Goal: Navigation & Orientation: Find specific page/section

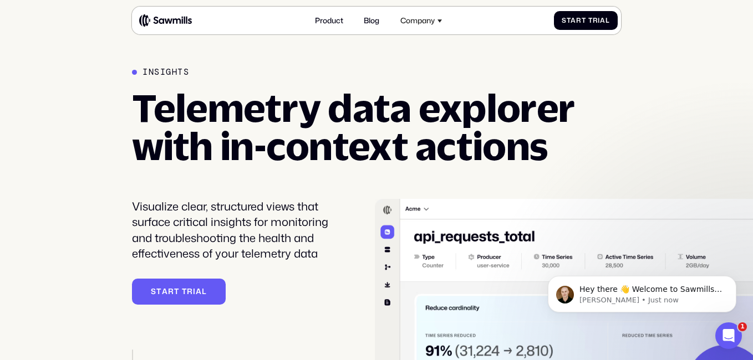
scroll to position [1956, 0]
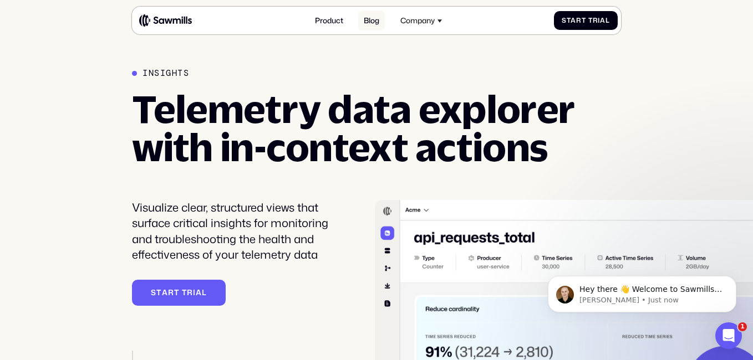
click at [374, 24] on link "Blog" at bounding box center [371, 21] width 27 height 21
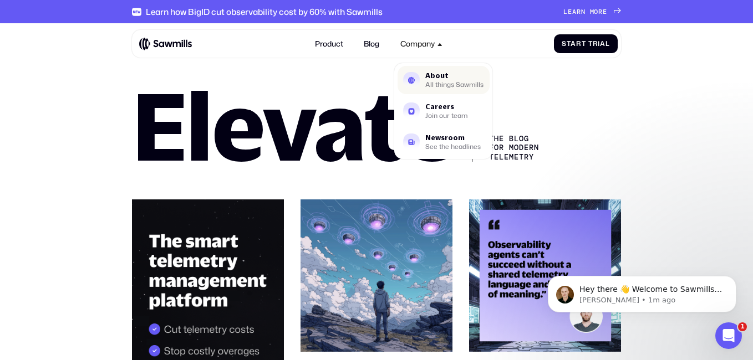
click at [444, 83] on div "All things Sawmills" at bounding box center [454, 85] width 58 height 6
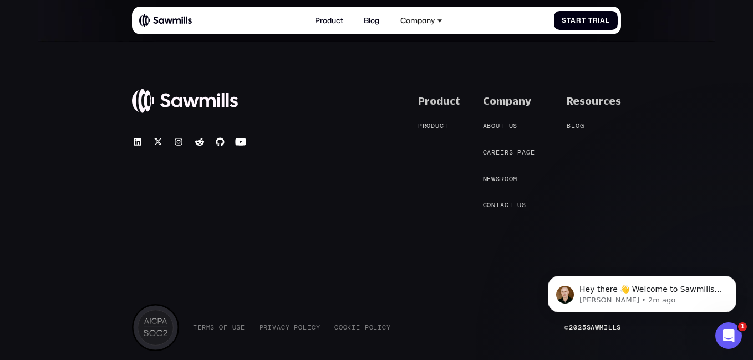
scroll to position [1839, 0]
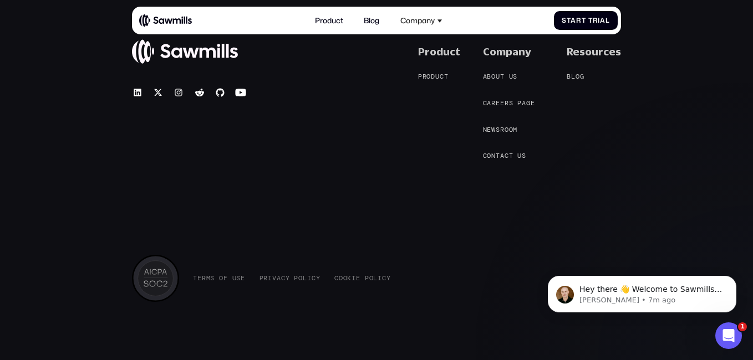
click at [435, 101] on div "Product P r o d u c t P r o d u c t" at bounding box center [439, 102] width 42 height 115
click at [435, 75] on span "d" at bounding box center [433, 77] width 4 height 8
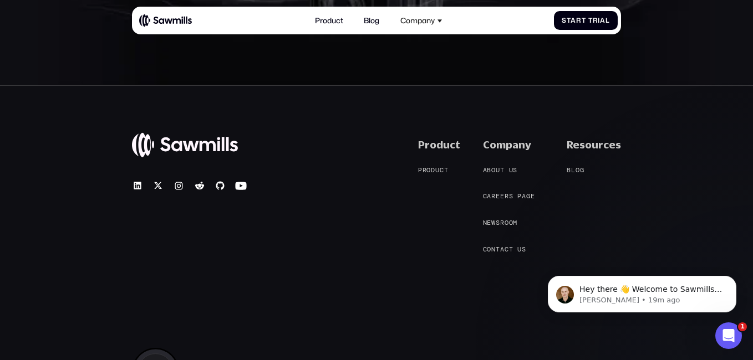
scroll to position [3880, 0]
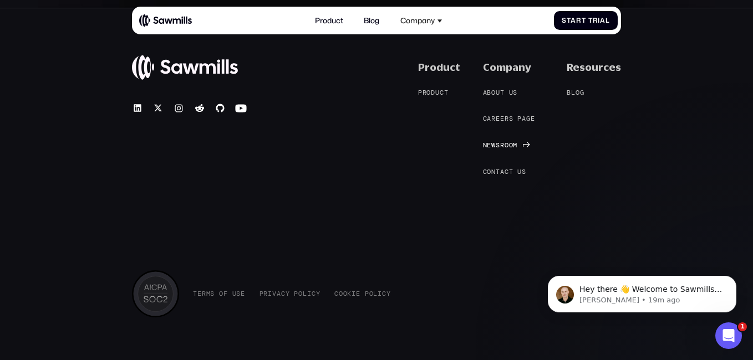
click at [495, 141] on span "w" at bounding box center [493, 145] width 4 height 8
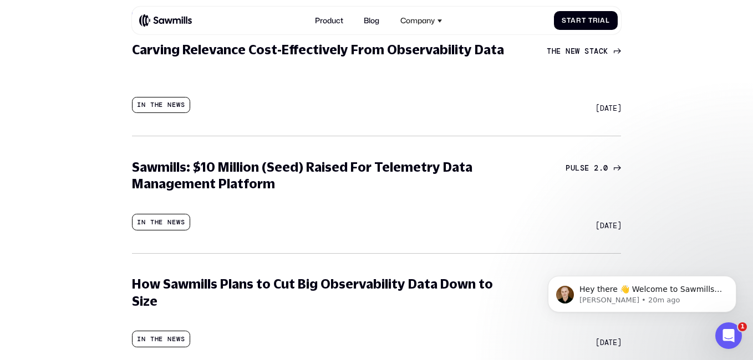
scroll to position [166, 0]
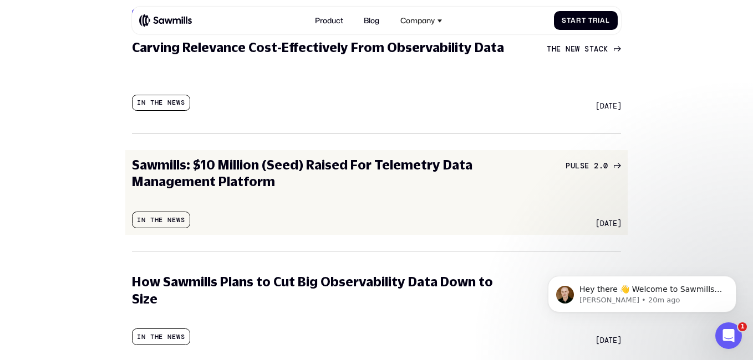
click at [166, 215] on div "In the news" at bounding box center [161, 220] width 58 height 17
